Goal: Navigation & Orientation: Find specific page/section

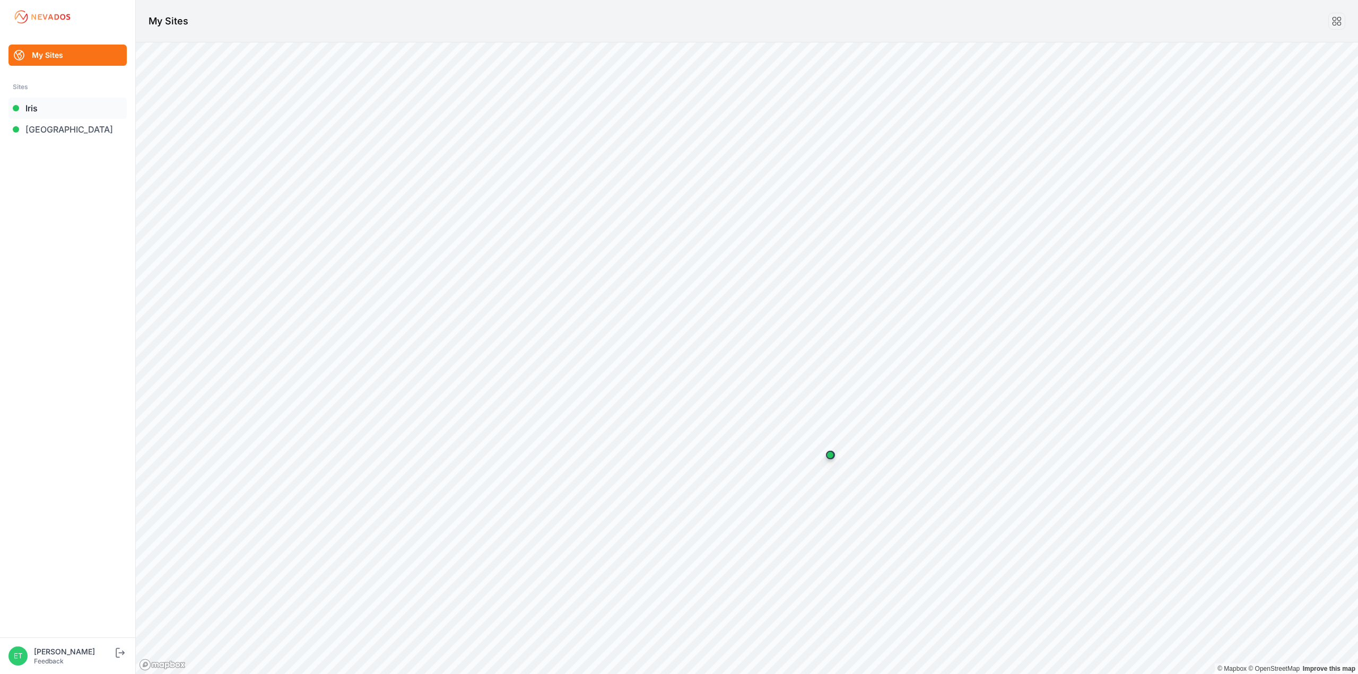
click at [64, 103] on link "Iris" at bounding box center [67, 108] width 118 height 21
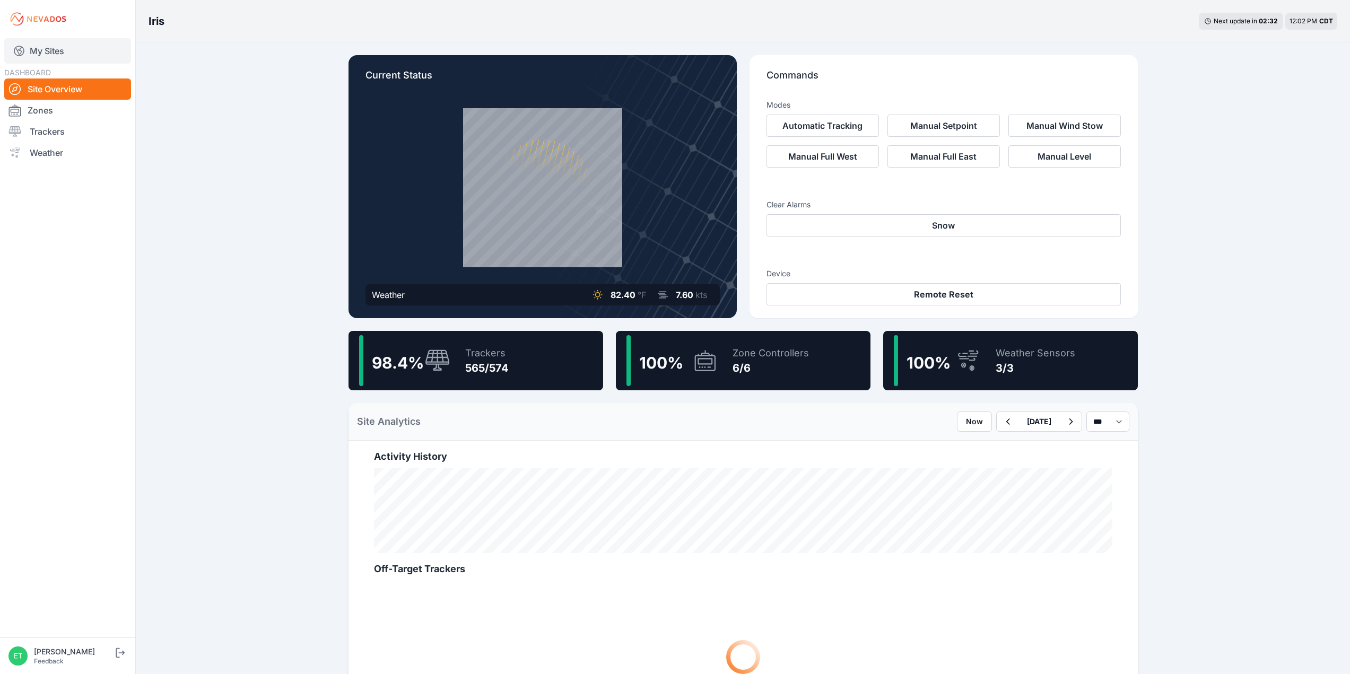
click at [98, 43] on link "My Sites" at bounding box center [67, 50] width 127 height 25
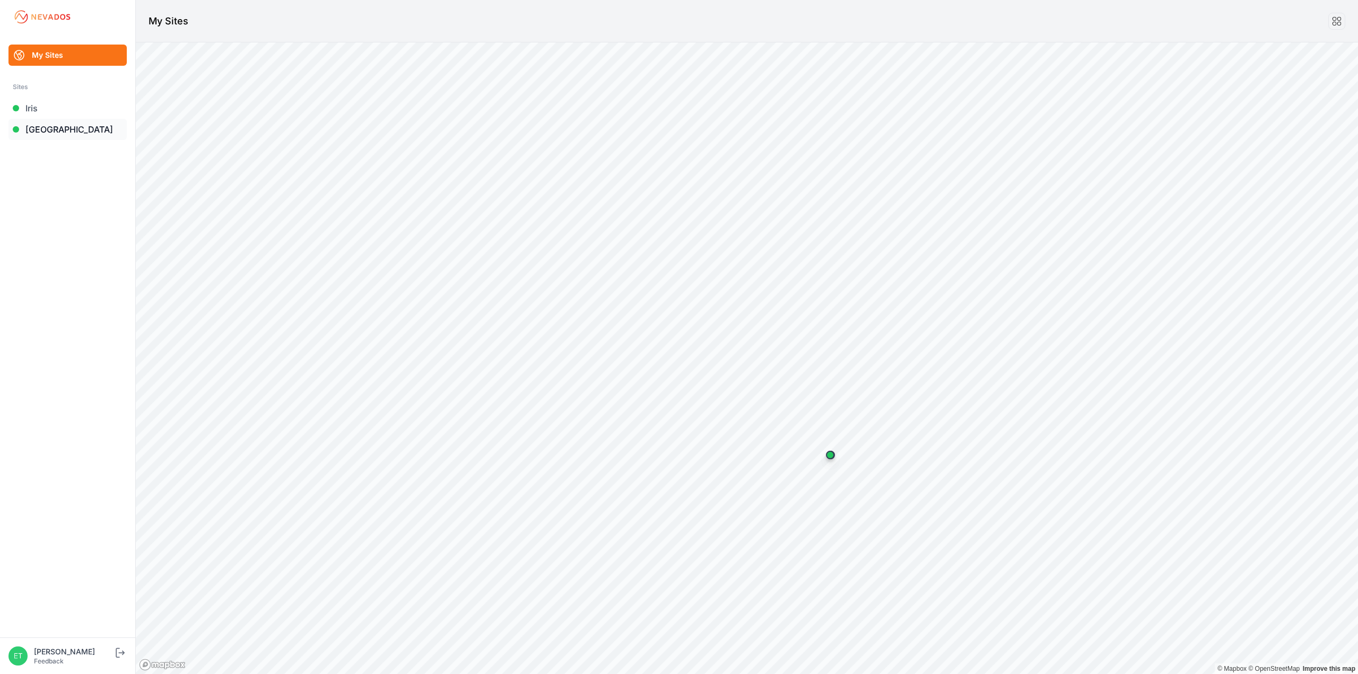
click at [96, 134] on link "[GEOGRAPHIC_DATA]" at bounding box center [67, 129] width 118 height 21
